Goal: Task Accomplishment & Management: Complete application form

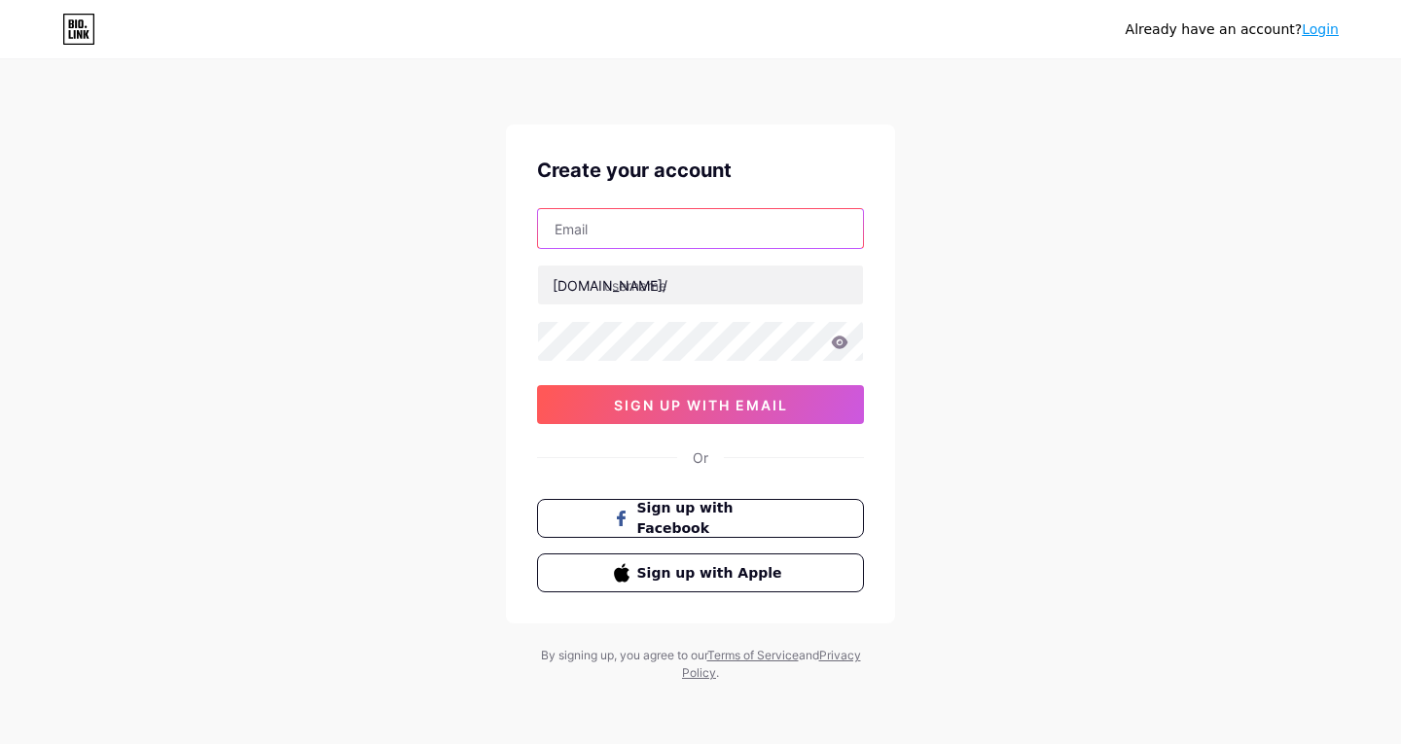
click at [777, 236] on input "text" at bounding box center [700, 228] width 325 height 39
type input "[EMAIL_ADDRESS][DOMAIN_NAME]"
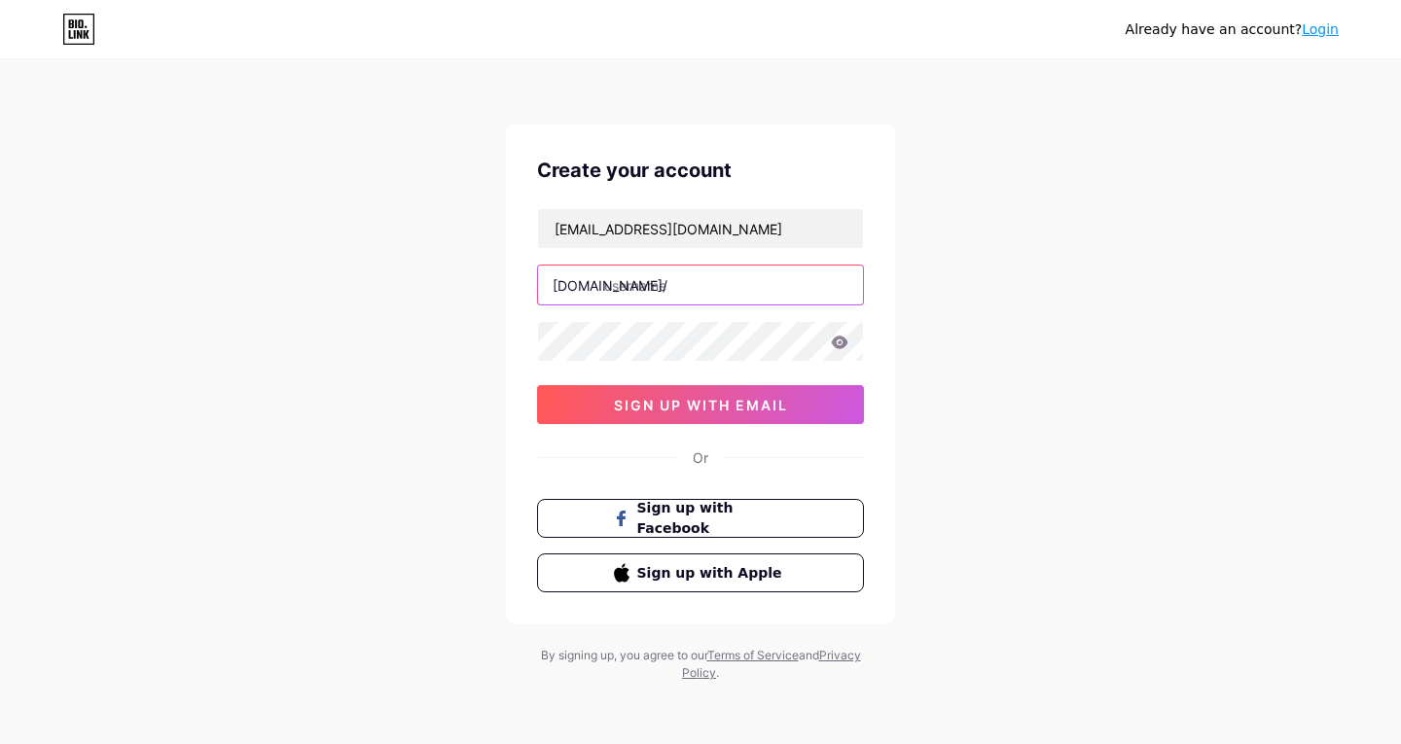
click at [737, 288] on input "text" at bounding box center [700, 285] width 325 height 39
type input "childesmellslikefish"
click at [833, 346] on icon at bounding box center [840, 343] width 18 height 14
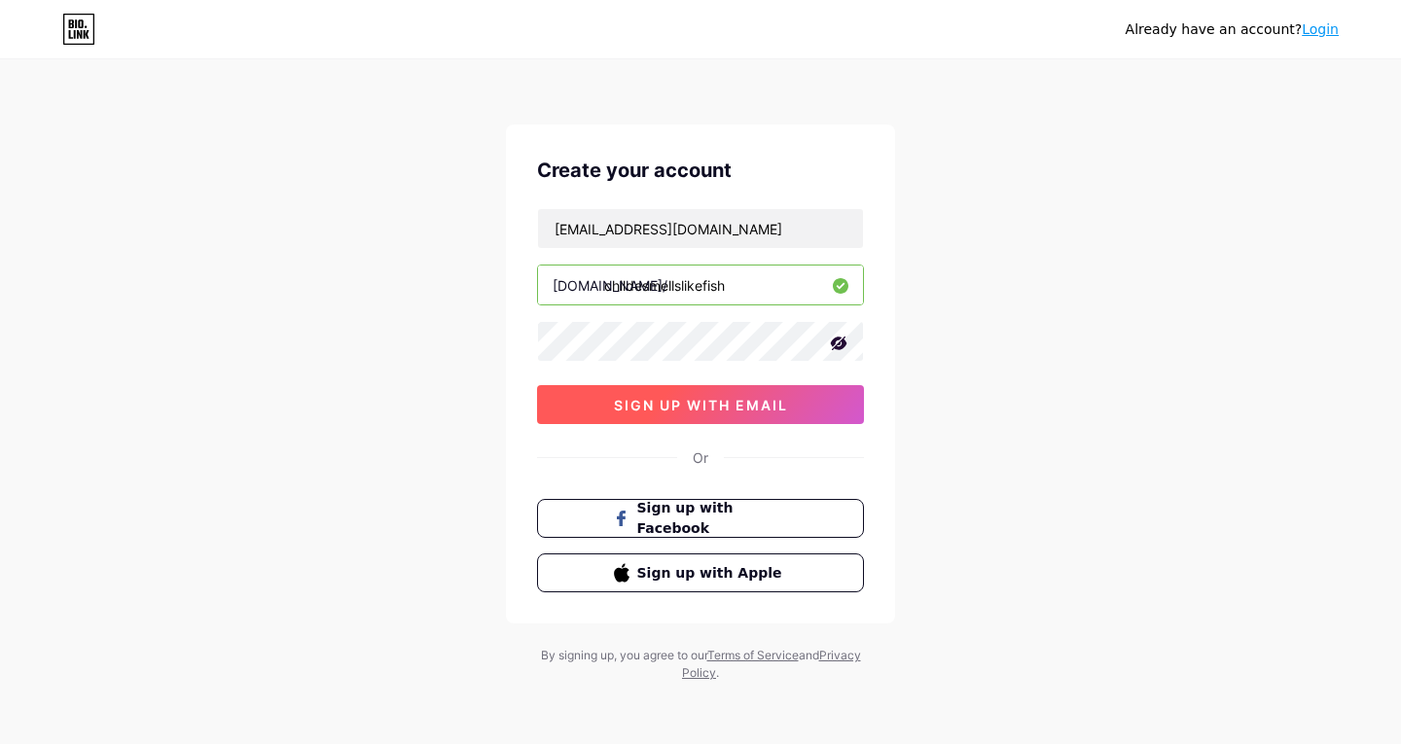
click at [749, 410] on span "sign up with email" at bounding box center [701, 405] width 174 height 17
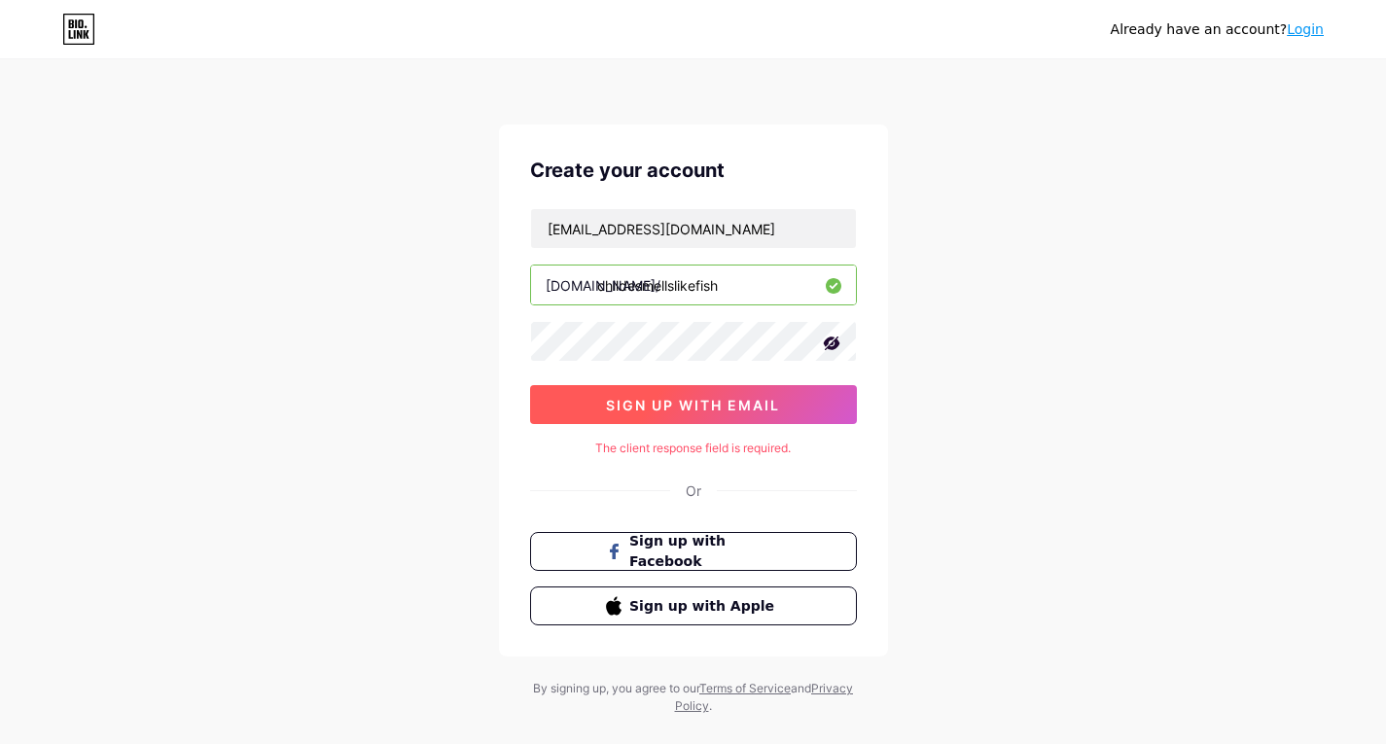
click at [758, 403] on span "sign up with email" at bounding box center [693, 405] width 174 height 17
click at [681, 410] on span "sign up with email" at bounding box center [693, 405] width 174 height 17
click at [723, 406] on span "sign up with email" at bounding box center [693, 405] width 174 height 17
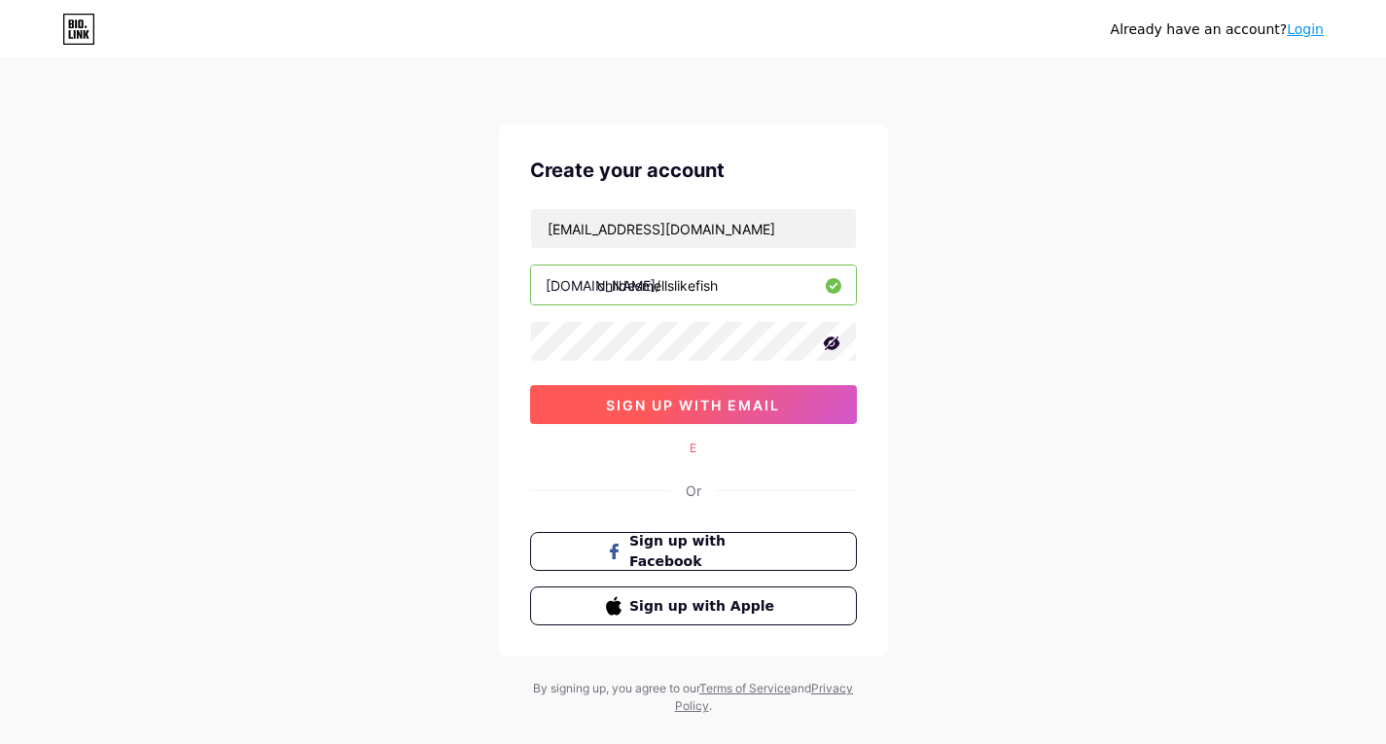
click at [588, 407] on button "sign up with email" at bounding box center [693, 404] width 327 height 39
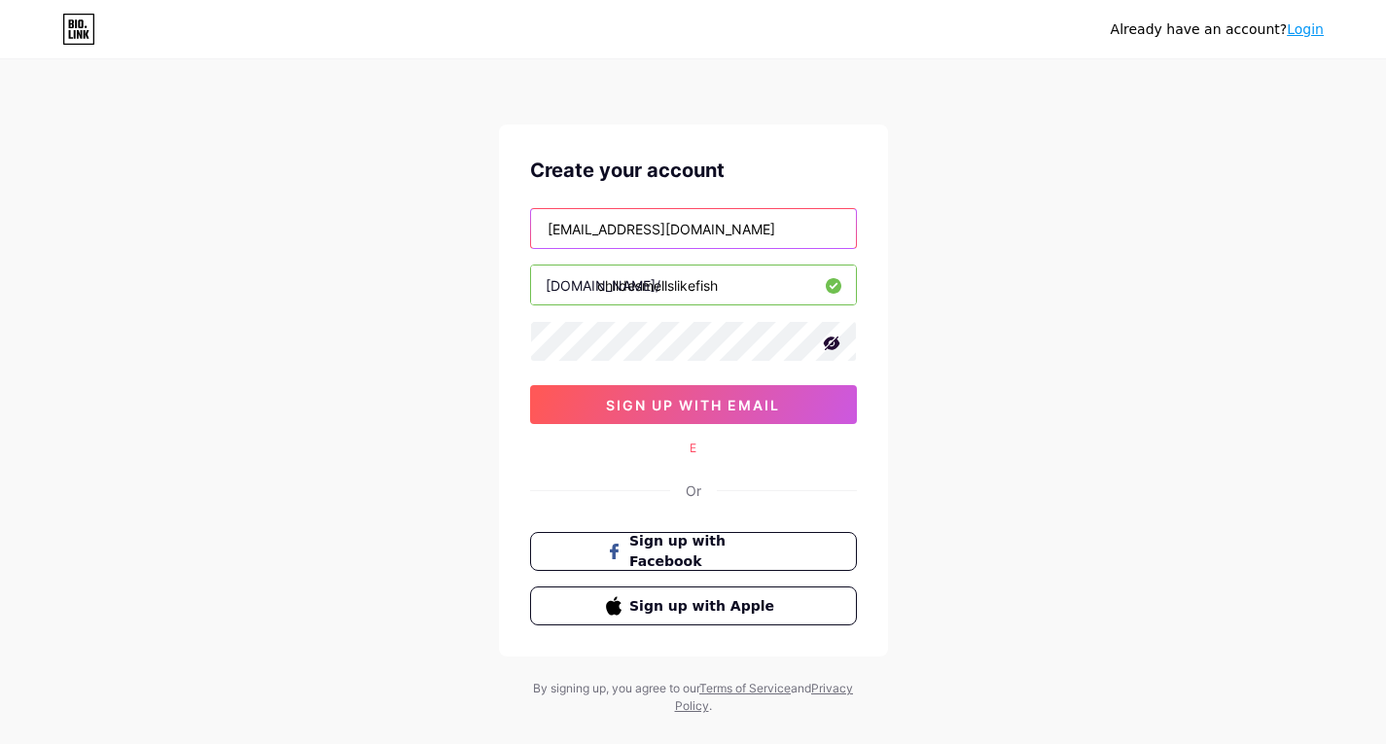
click at [756, 218] on input "[EMAIL_ADDRESS][DOMAIN_NAME]" at bounding box center [693, 228] width 325 height 39
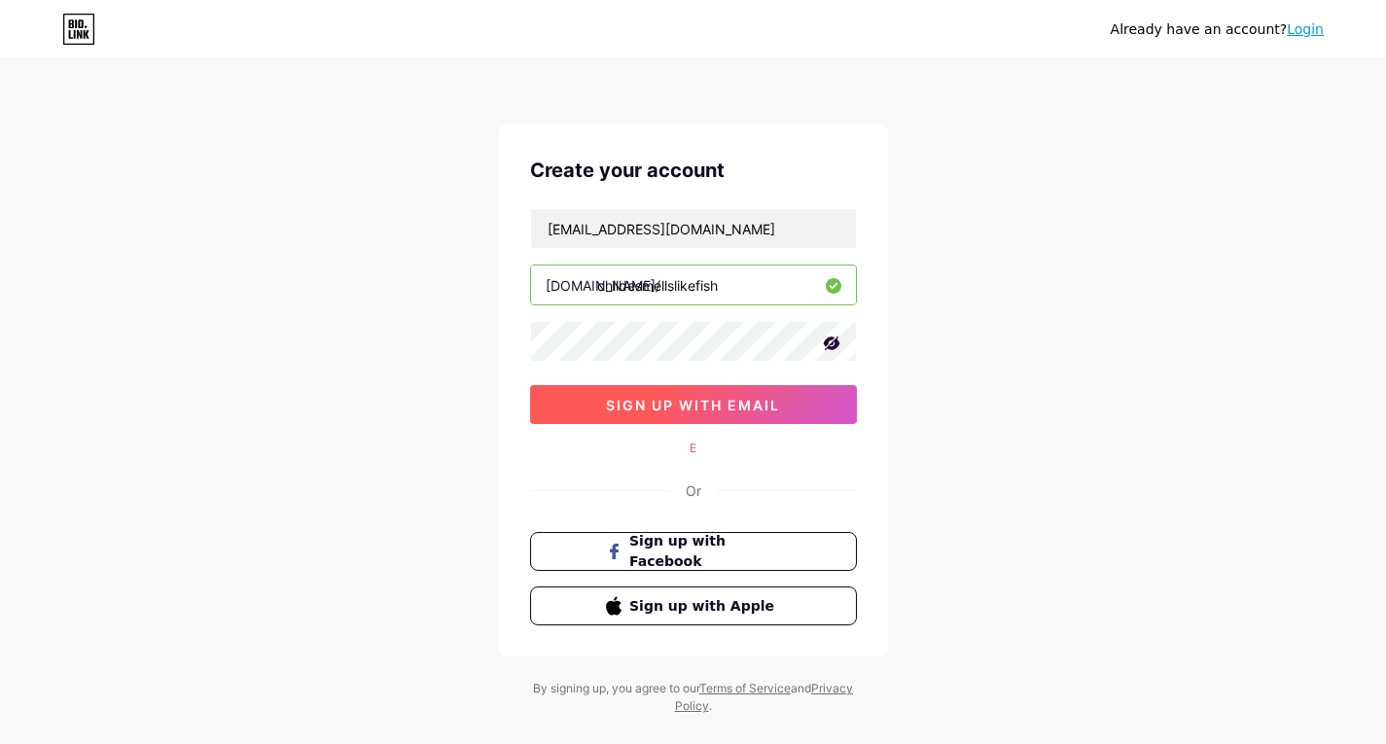
click at [686, 408] on span "sign up with email" at bounding box center [693, 405] width 174 height 17
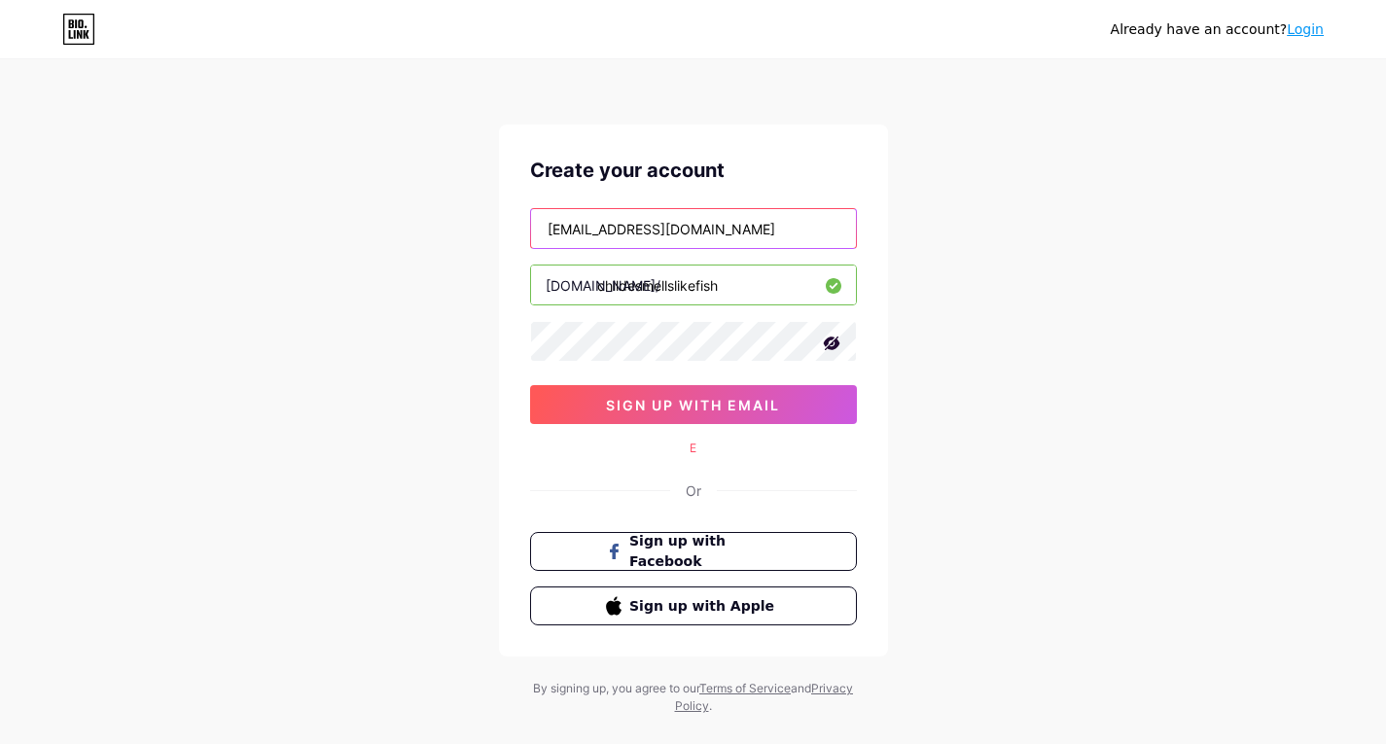
click at [687, 236] on input "[EMAIL_ADDRESS][DOMAIN_NAME]" at bounding box center [693, 228] width 325 height 39
click at [687, 235] on input "[EMAIL_ADDRESS][DOMAIN_NAME]" at bounding box center [693, 228] width 325 height 39
type input "y"
